Goal: Navigation & Orientation: Go to known website

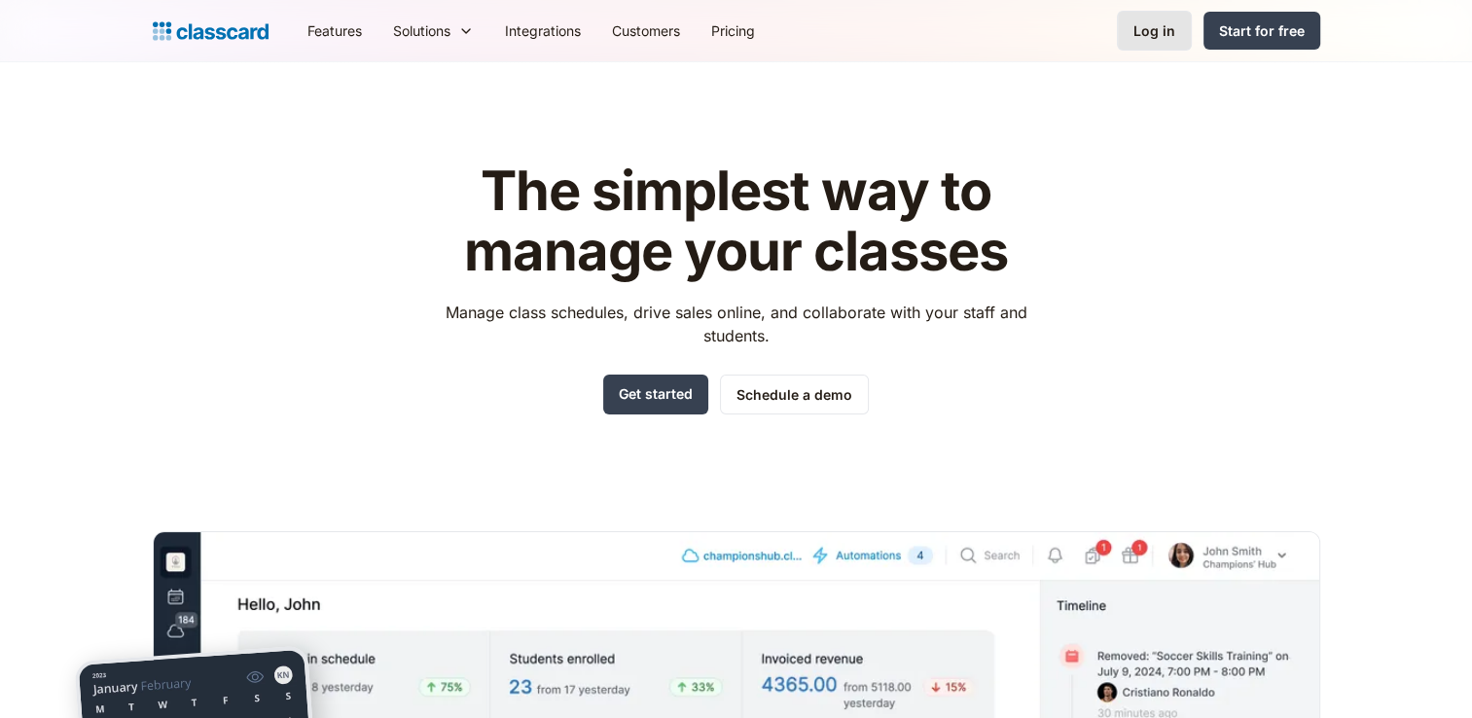
click at [734, 23] on link "Log in" at bounding box center [1154, 31] width 75 height 40
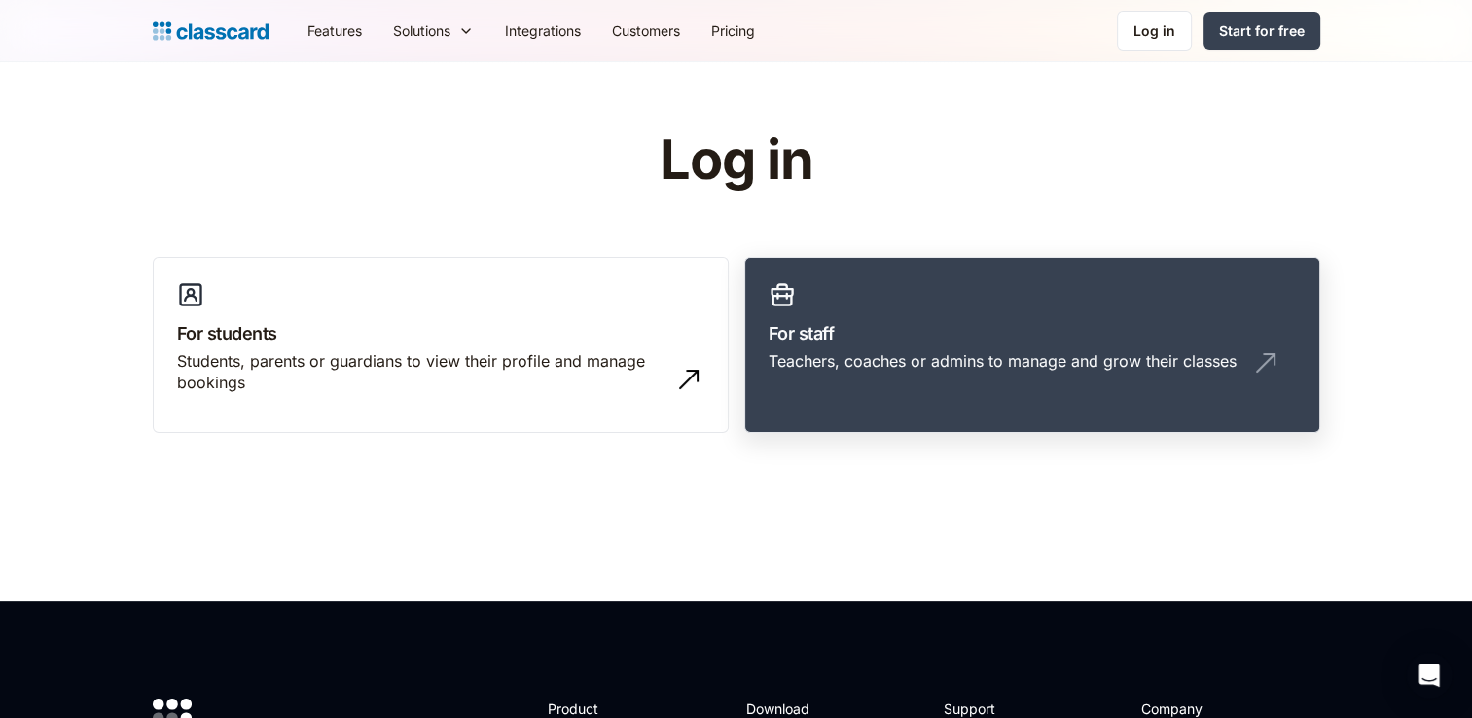
click at [856, 379] on div "Teachers, coaches or admins to manage and grow their classes" at bounding box center [1032, 368] width 527 height 37
